Goal: Information Seeking & Learning: Learn about a topic

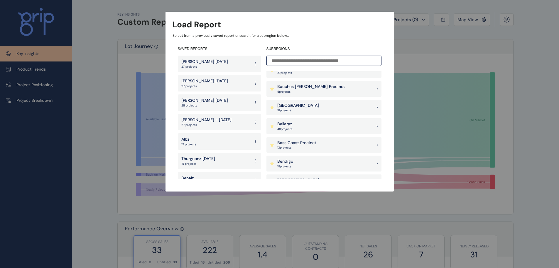
scroll to position [88, 0]
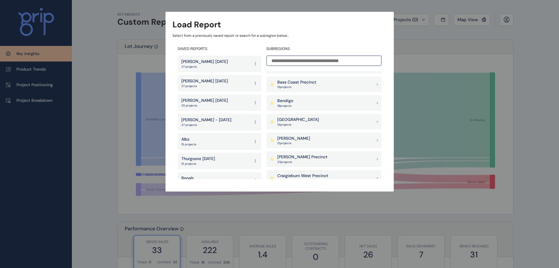
click at [290, 156] on p "[PERSON_NAME] Precinct" at bounding box center [302, 157] width 50 height 6
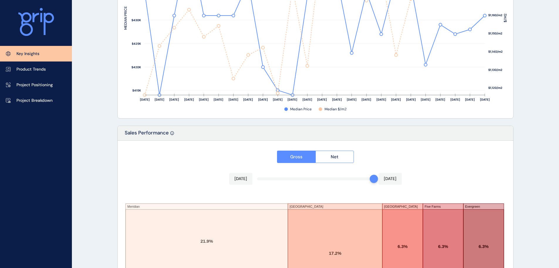
scroll to position [969, 0]
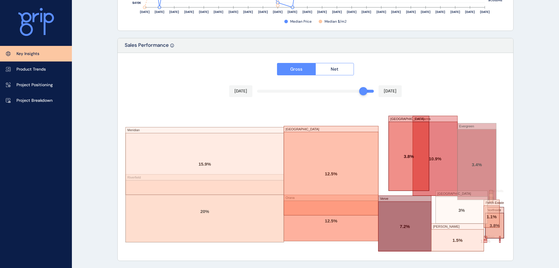
drag, startPoint x: 371, startPoint y: 94, endPoint x: 364, endPoint y: 92, distance: 7.8
click at [364, 92] on div at bounding box center [363, 91] width 8 height 8
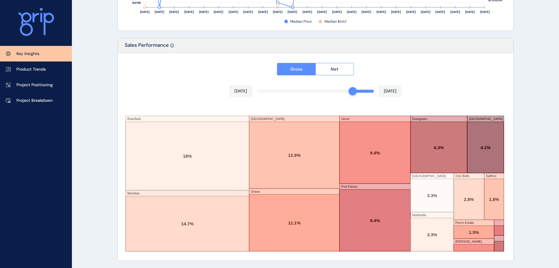
drag, startPoint x: 364, startPoint y: 92, endPoint x: 356, endPoint y: 89, distance: 8.2
click at [356, 89] on div "[DATE] [DATE]" at bounding box center [315, 91] width 173 height 12
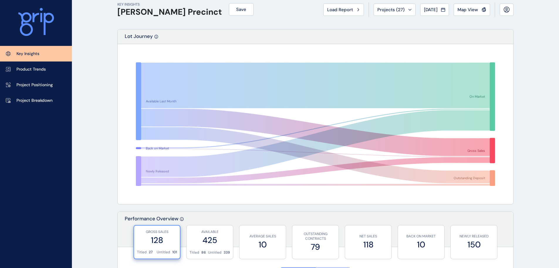
scroll to position [3, 0]
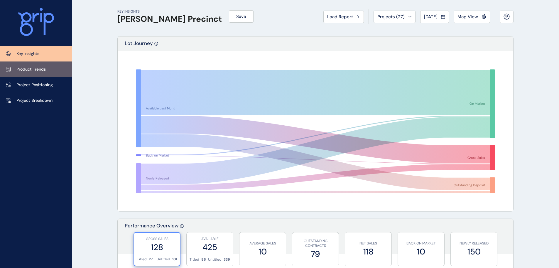
click at [64, 73] on link "Product Trends" at bounding box center [36, 69] width 72 height 16
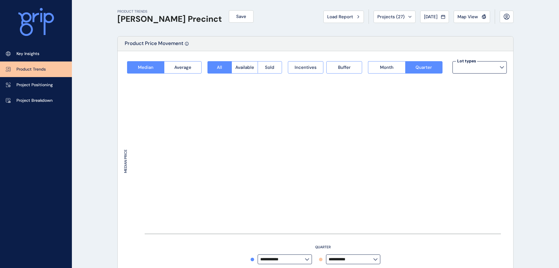
type input "**********"
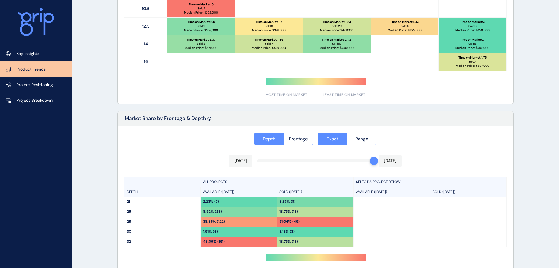
scroll to position [420, 0]
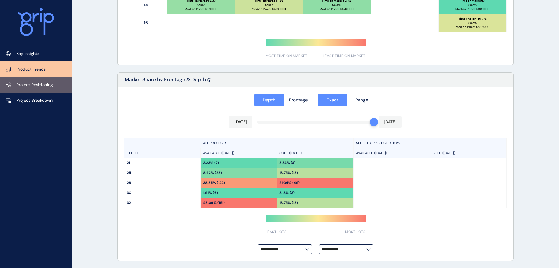
click at [31, 87] on p "Project Positioning" at bounding box center [34, 85] width 36 height 6
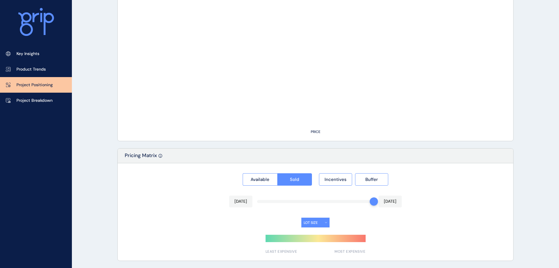
type input "********"
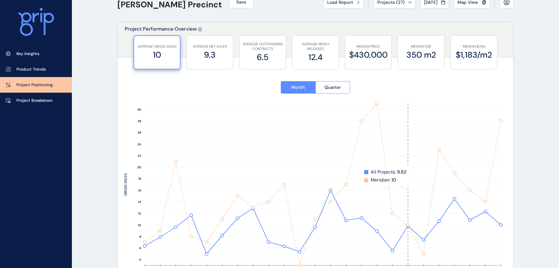
scroll to position [9, 0]
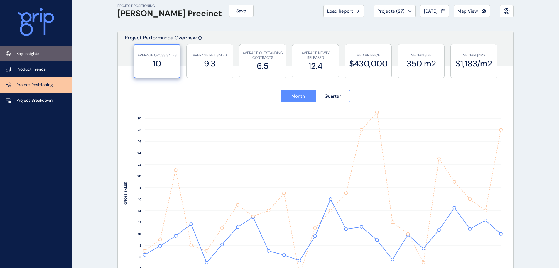
click at [39, 54] on p "Key Insights" at bounding box center [27, 54] width 23 height 6
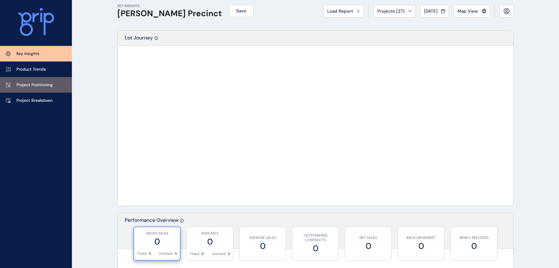
click at [53, 86] on link "Project Positioning" at bounding box center [36, 85] width 72 height 16
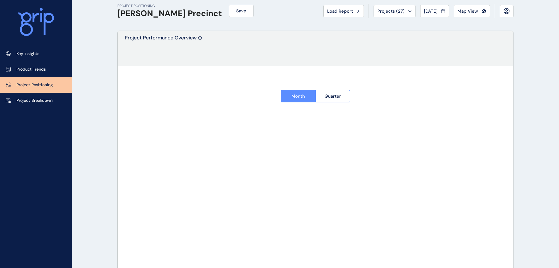
type input "********"
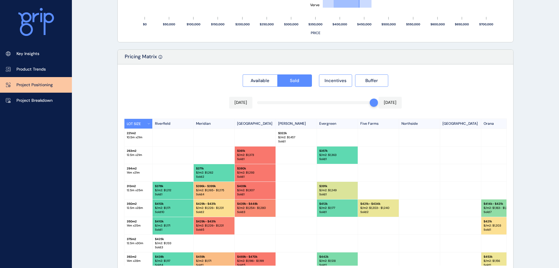
scroll to position [58, 0]
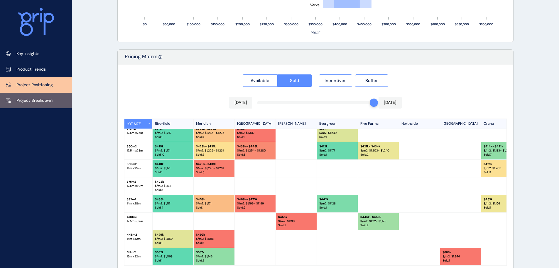
click at [28, 106] on link "Project Breakdown" at bounding box center [36, 100] width 72 height 16
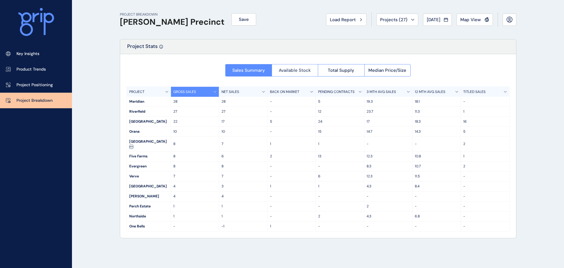
click at [285, 68] on span "Available Stock" at bounding box center [295, 70] width 32 height 6
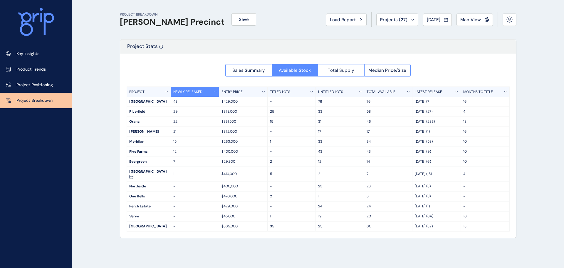
click at [326, 68] on button "Total Supply" at bounding box center [341, 70] width 46 height 12
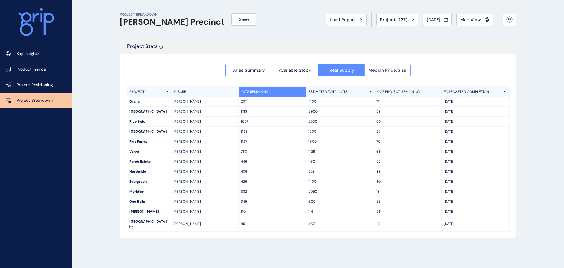
click at [379, 70] on span "Median Price/Size" at bounding box center [387, 70] width 38 height 6
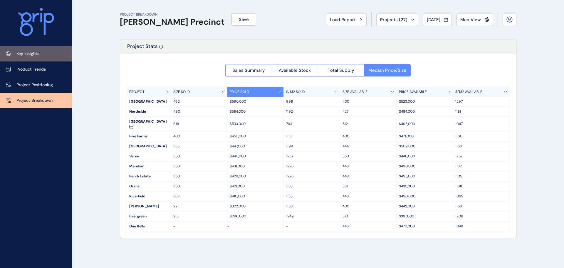
click at [20, 57] on link "Key Insights" at bounding box center [36, 54] width 72 height 16
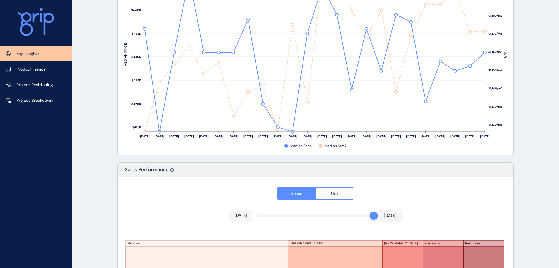
scroll to position [969, 0]
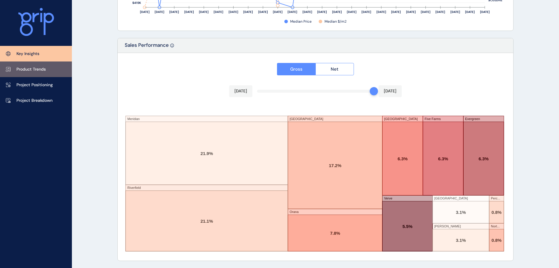
click at [12, 70] on link "Product Trends" at bounding box center [36, 69] width 72 height 16
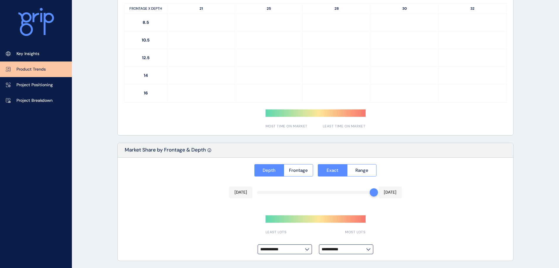
type input "**********"
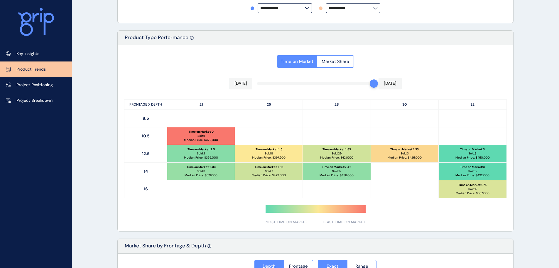
scroll to position [250, 0]
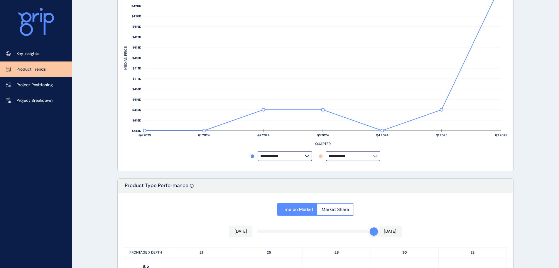
scroll to position [0, 0]
